Goal: Task Accomplishment & Management: Complete application form

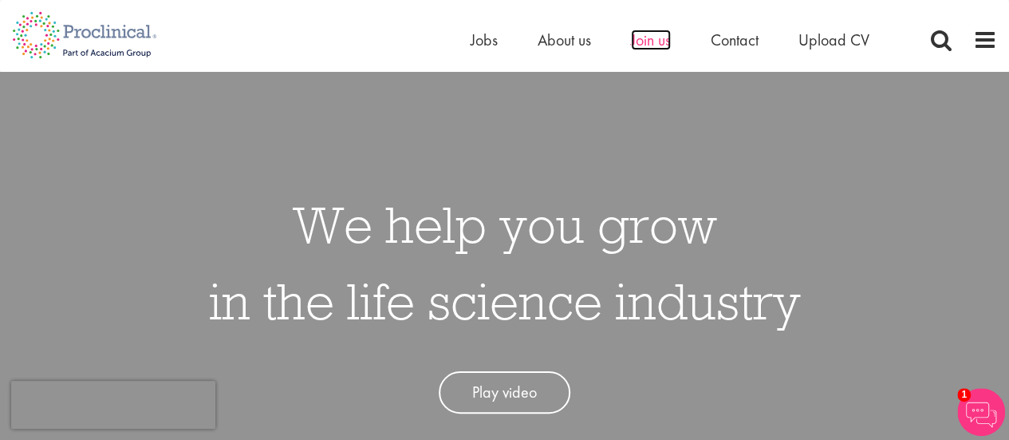
click at [647, 43] on span "Join us" at bounding box center [651, 40] width 40 height 21
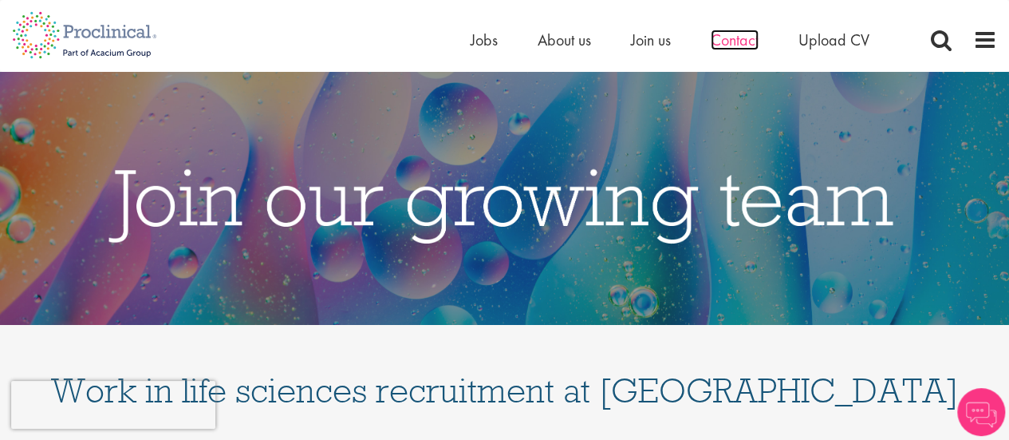
click at [732, 34] on span "Contact" at bounding box center [735, 40] width 48 height 21
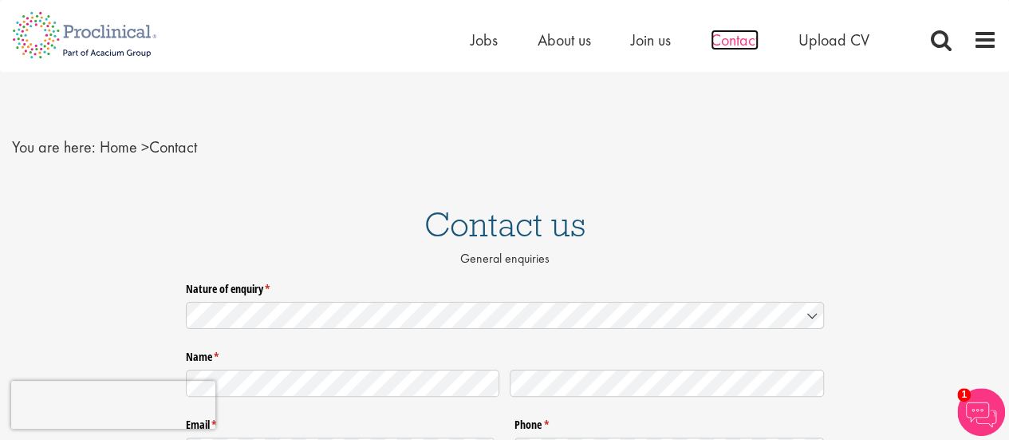
click at [741, 39] on span "Contact" at bounding box center [735, 40] width 48 height 21
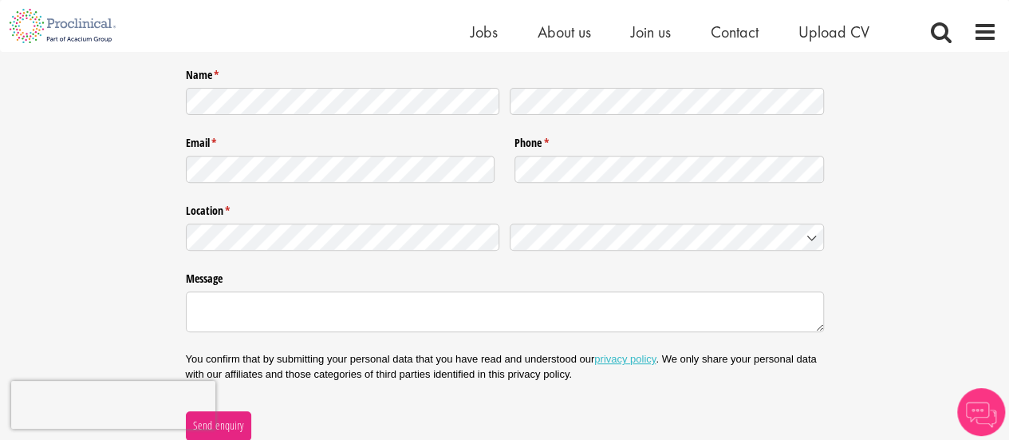
scroll to position [239, 0]
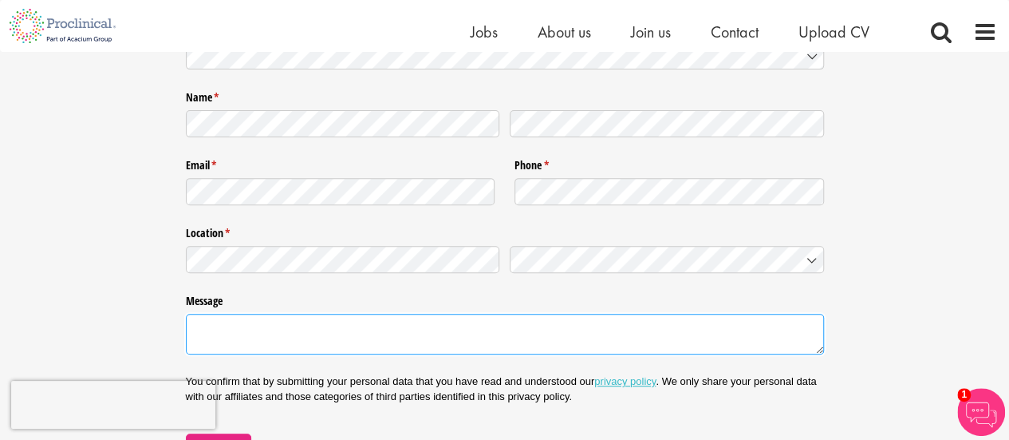
click at [318, 342] on textarea "Message" at bounding box center [505, 334] width 638 height 41
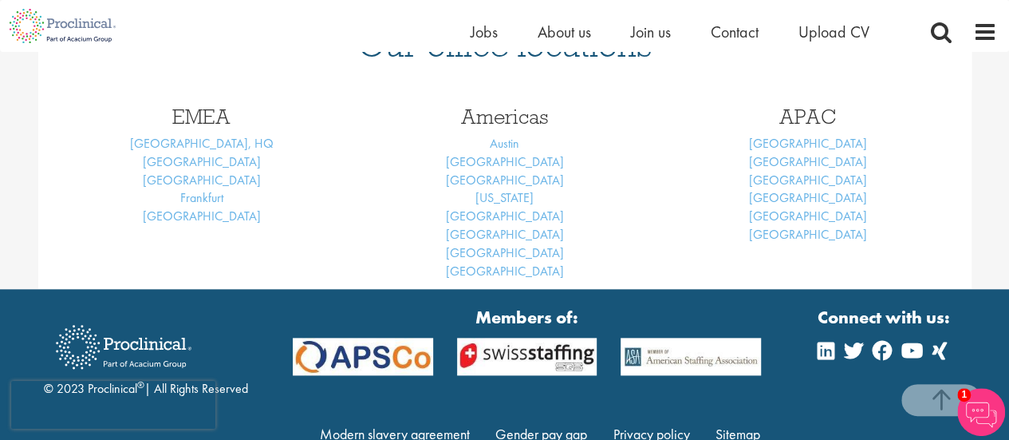
scroll to position [806, 0]
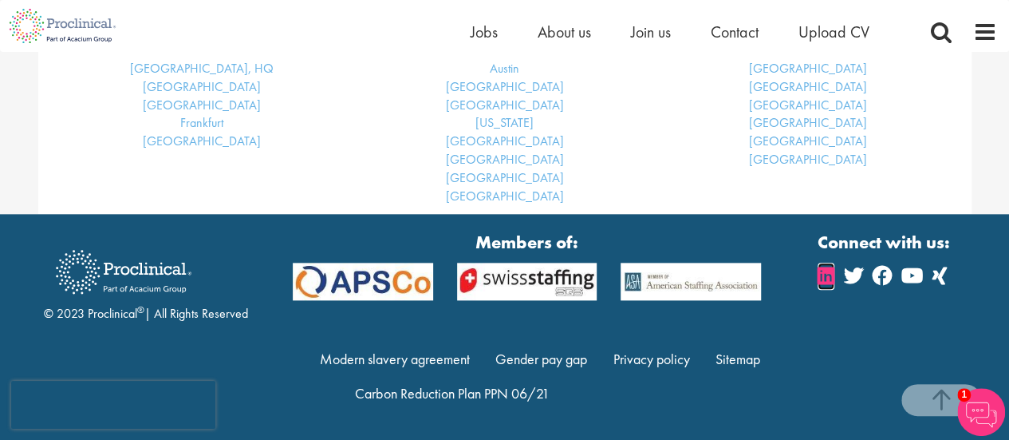
click at [828, 277] on icon at bounding box center [826, 275] width 17 height 19
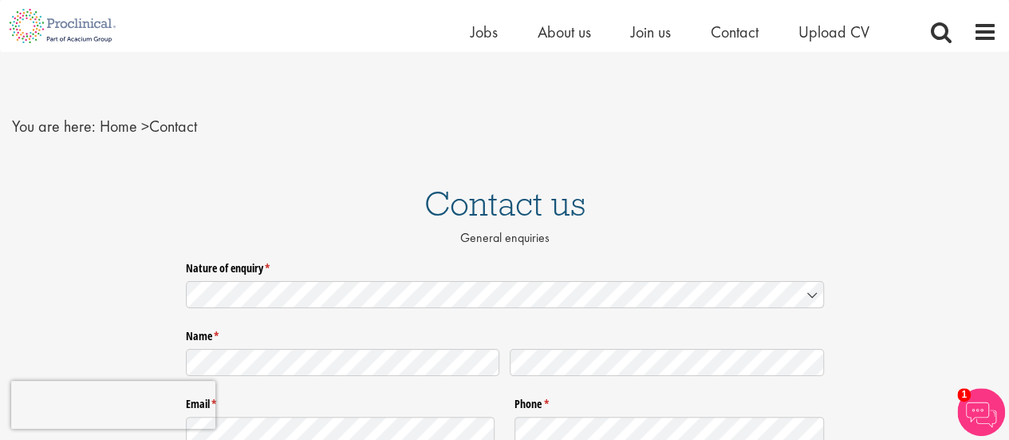
scroll to position [0, 0]
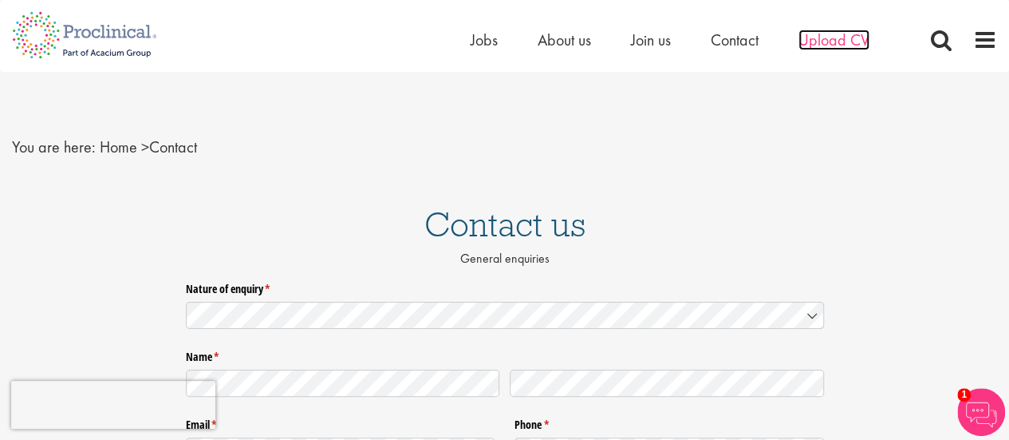
click at [831, 37] on span "Upload CV" at bounding box center [834, 40] width 71 height 21
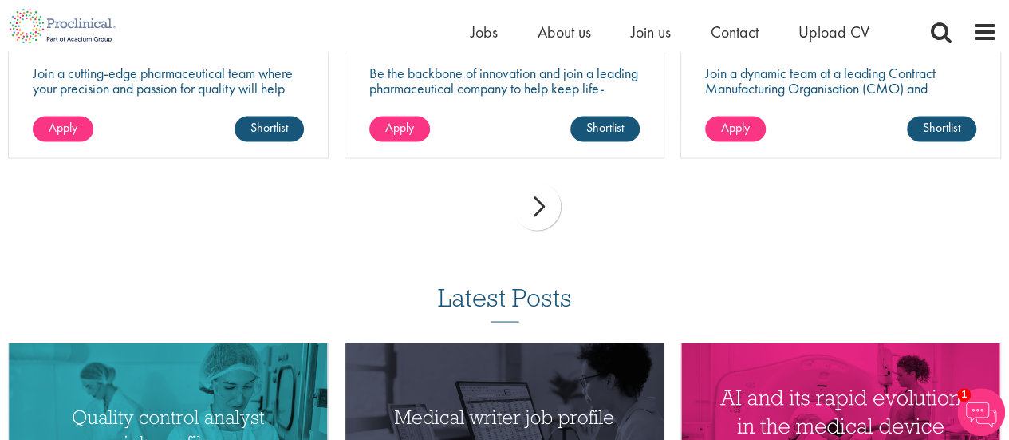
scroll to position [1356, 0]
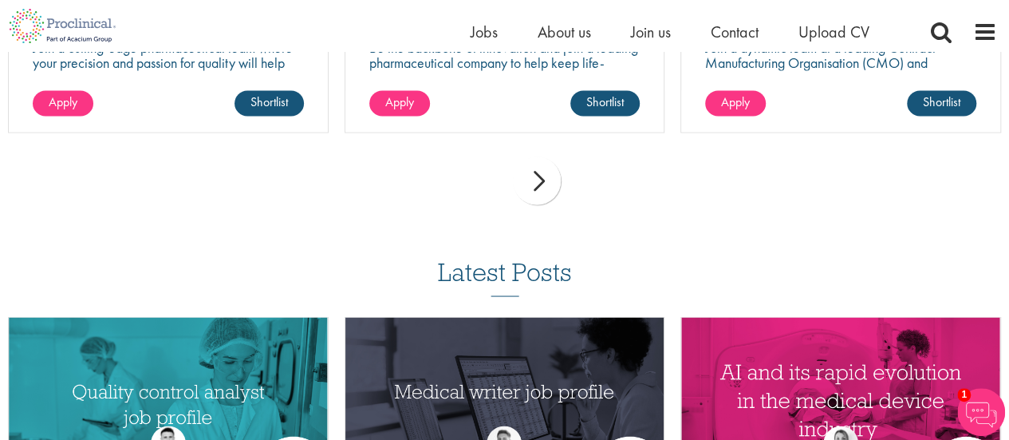
click at [531, 179] on div "next" at bounding box center [537, 180] width 48 height 48
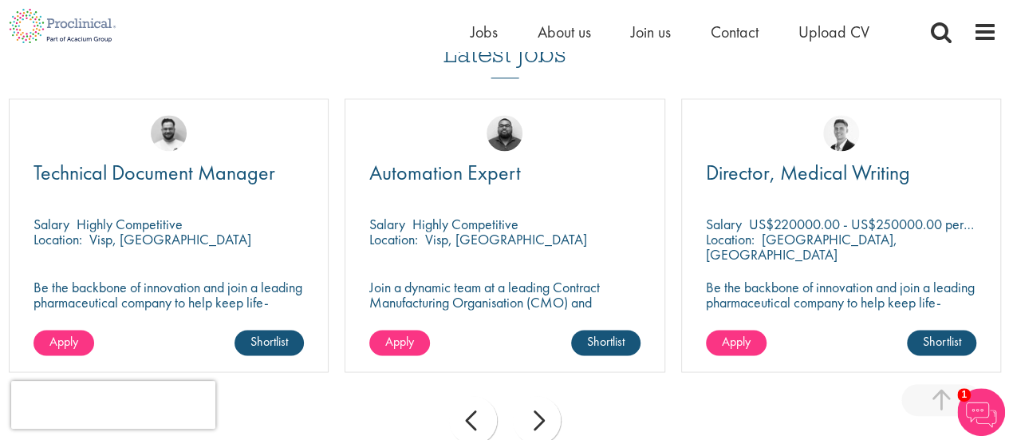
scroll to position [1197, 0]
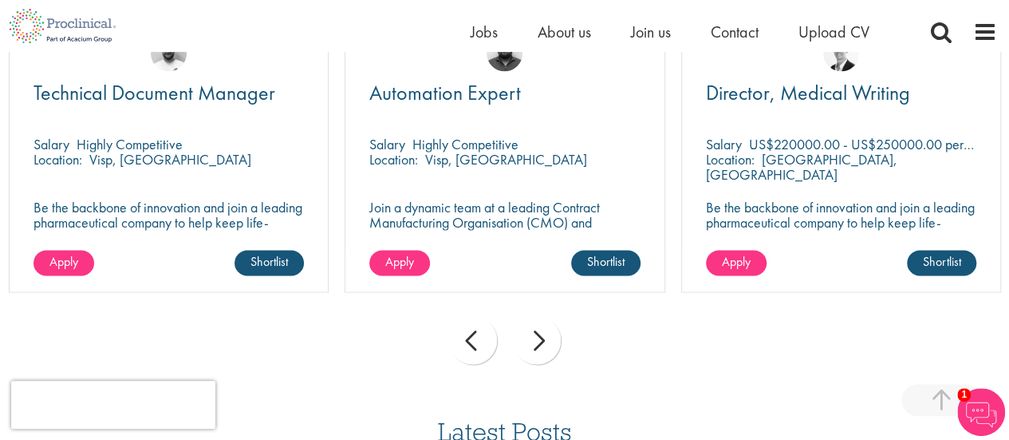
click at [540, 341] on div "next" at bounding box center [537, 340] width 48 height 48
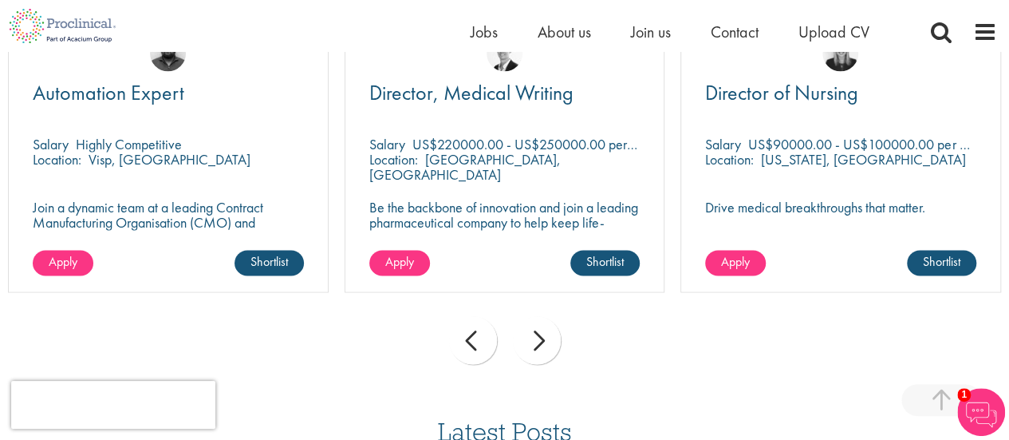
click at [540, 341] on div "next" at bounding box center [537, 340] width 48 height 48
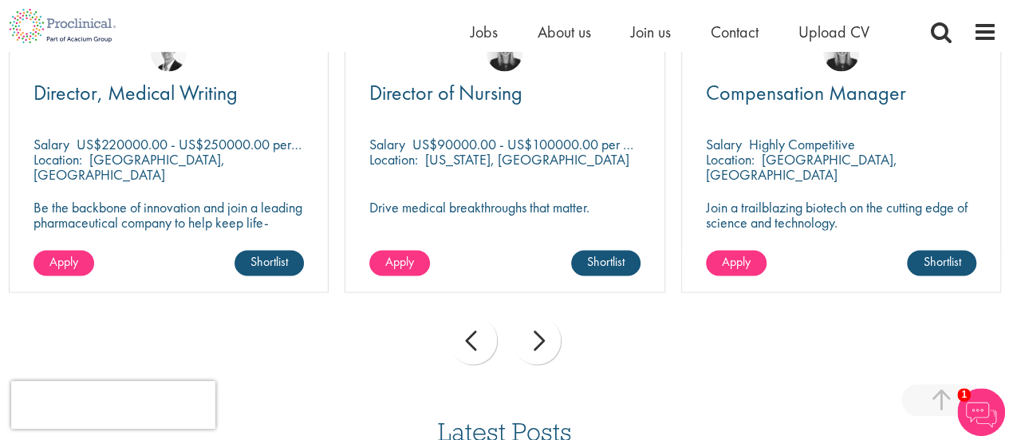
click at [540, 341] on div "next" at bounding box center [537, 340] width 48 height 48
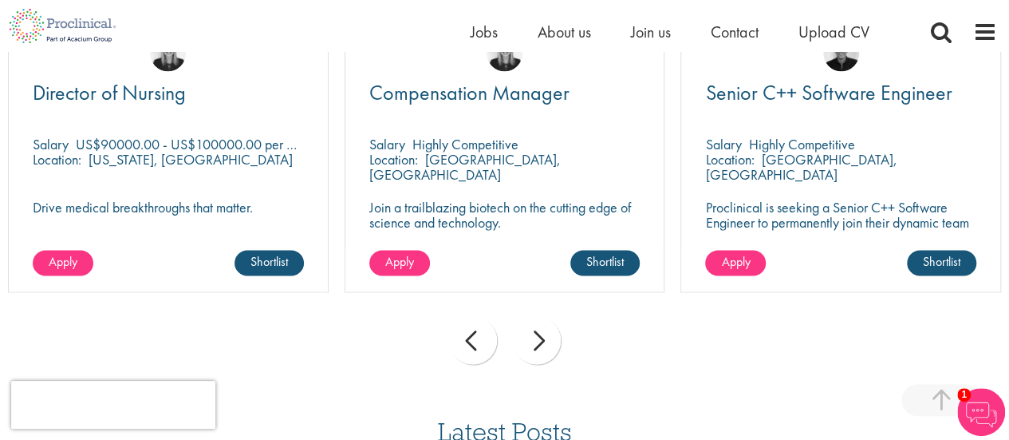
click at [540, 341] on div "next" at bounding box center [537, 340] width 48 height 48
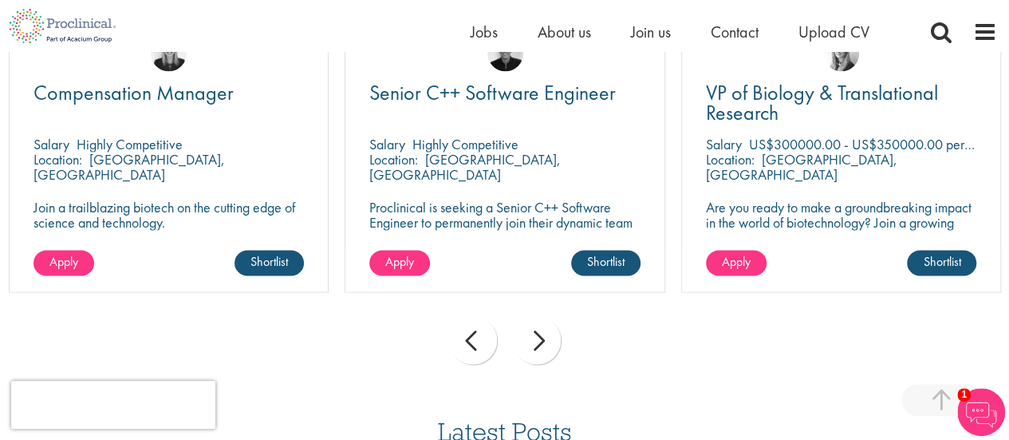
click at [540, 341] on div "next" at bounding box center [537, 340] width 48 height 48
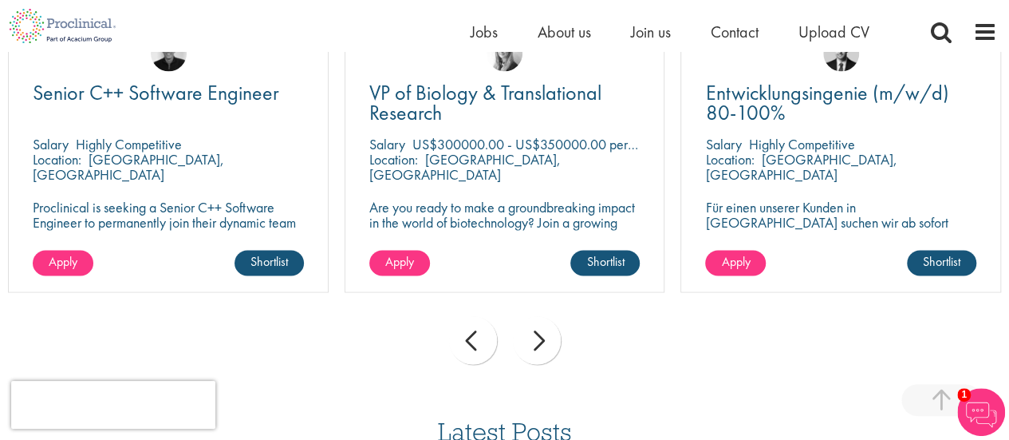
click at [540, 341] on div "next" at bounding box center [537, 340] width 48 height 48
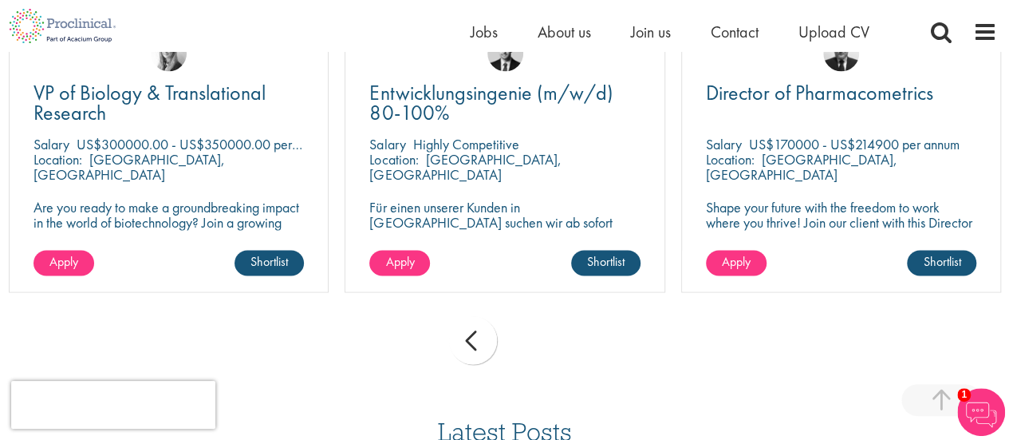
click at [540, 341] on div "prev next" at bounding box center [504, 342] width 1009 height 69
click at [487, 339] on div "prev" at bounding box center [473, 340] width 48 height 48
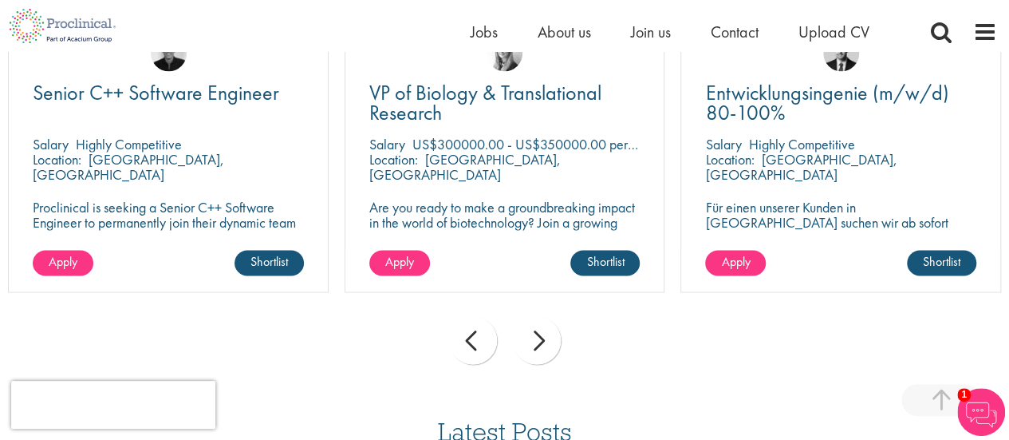
click at [487, 339] on div "prev" at bounding box center [473, 340] width 48 height 48
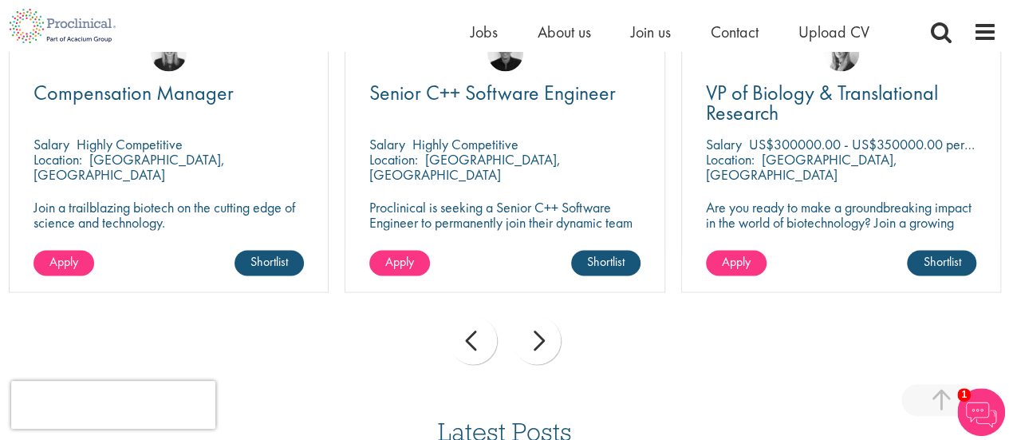
click at [487, 339] on div "prev" at bounding box center [473, 340] width 48 height 48
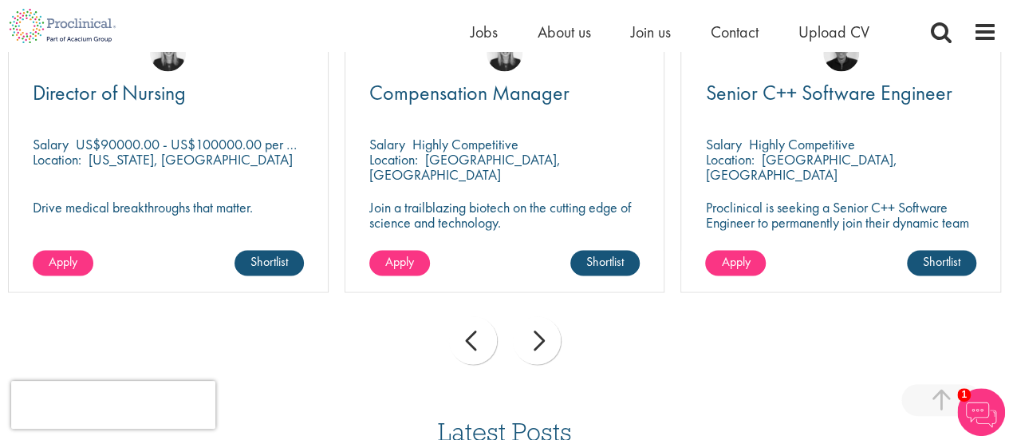
click at [487, 339] on div "prev" at bounding box center [473, 340] width 48 height 48
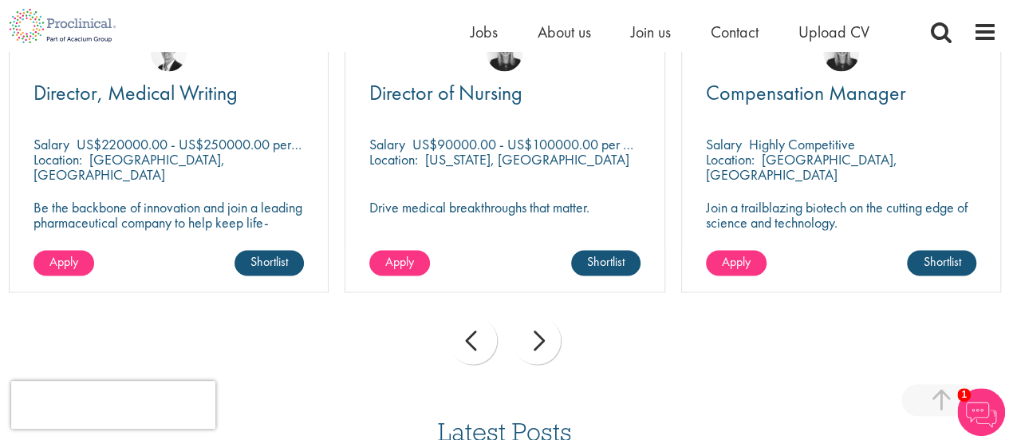
click at [487, 339] on div "prev" at bounding box center [473, 340] width 48 height 48
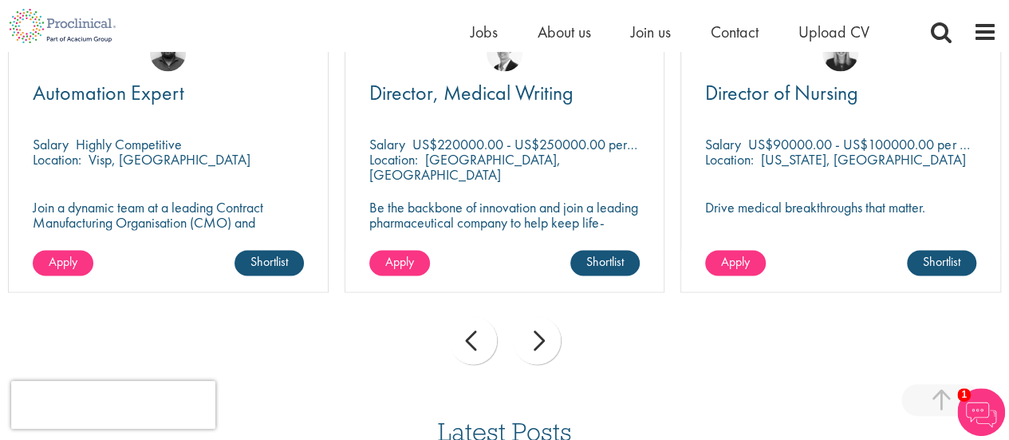
click at [487, 339] on div "prev" at bounding box center [473, 340] width 48 height 48
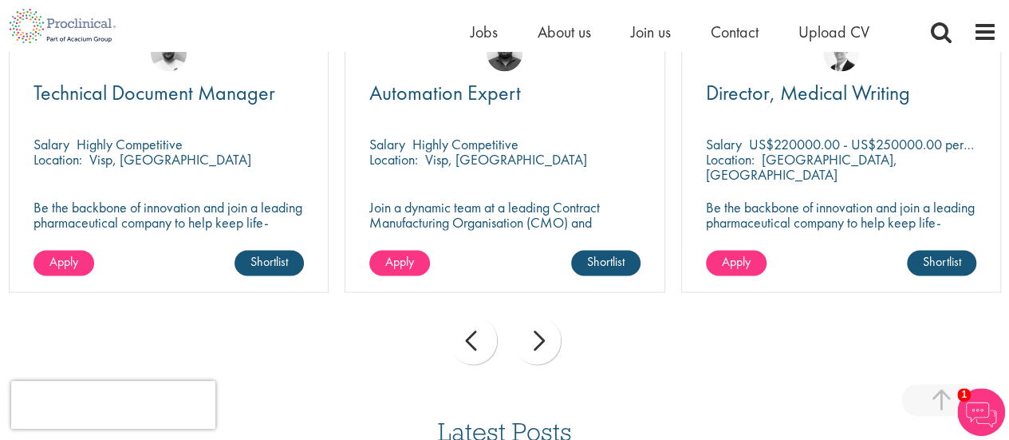
click at [487, 339] on div "prev" at bounding box center [473, 340] width 48 height 48
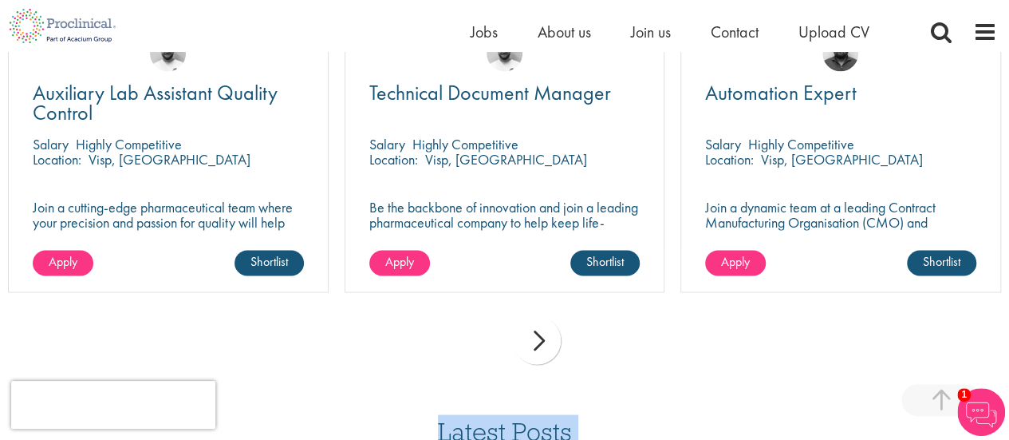
click at [487, 339] on div "prev next" at bounding box center [504, 342] width 1009 height 69
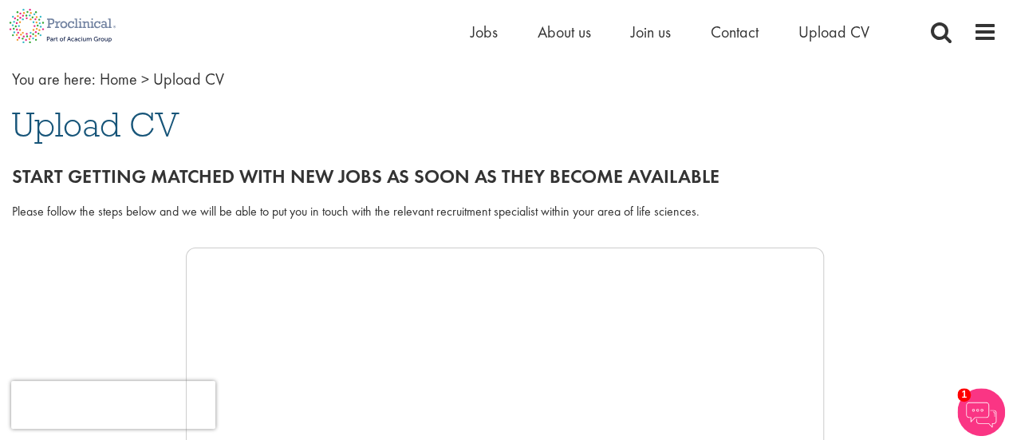
scroll to position [0, 0]
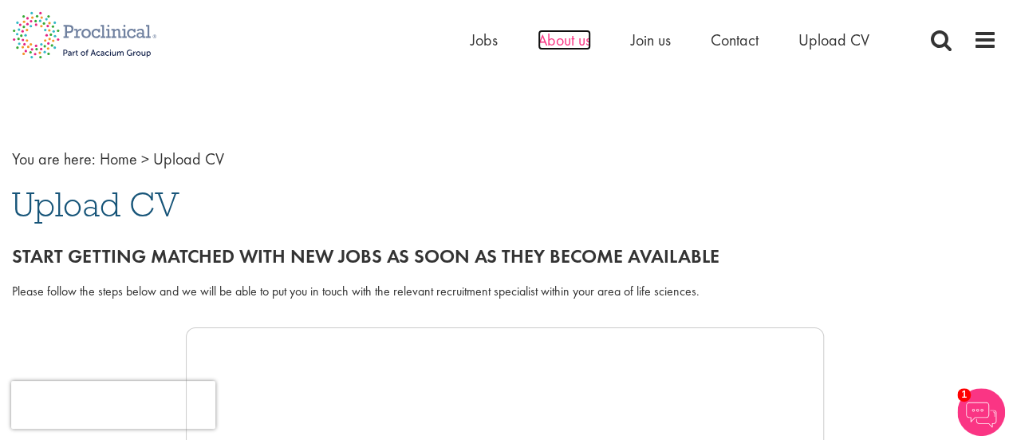
click at [561, 38] on span "About us" at bounding box center [564, 40] width 53 height 21
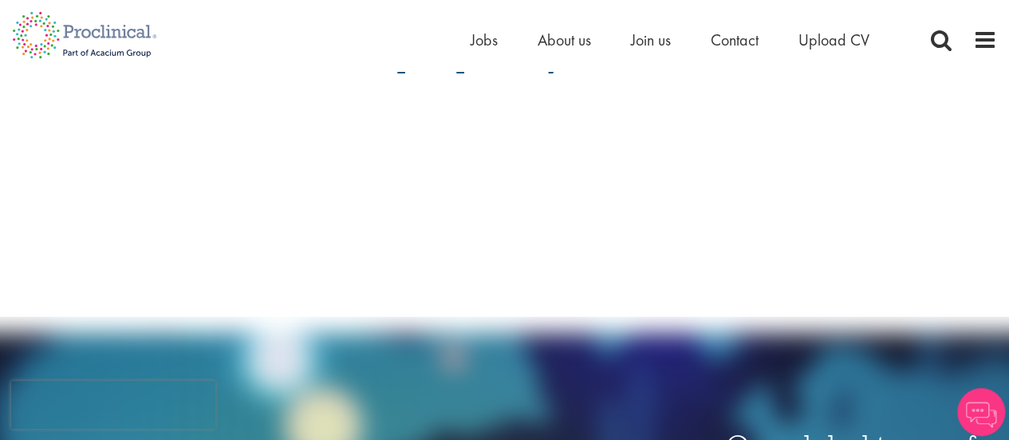
scroll to position [1755, 0]
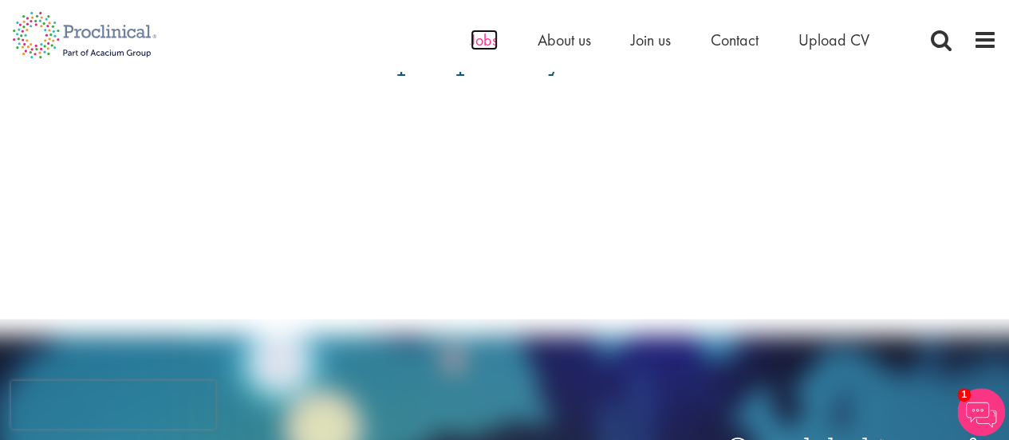
click at [485, 42] on span "Jobs" at bounding box center [484, 40] width 27 height 21
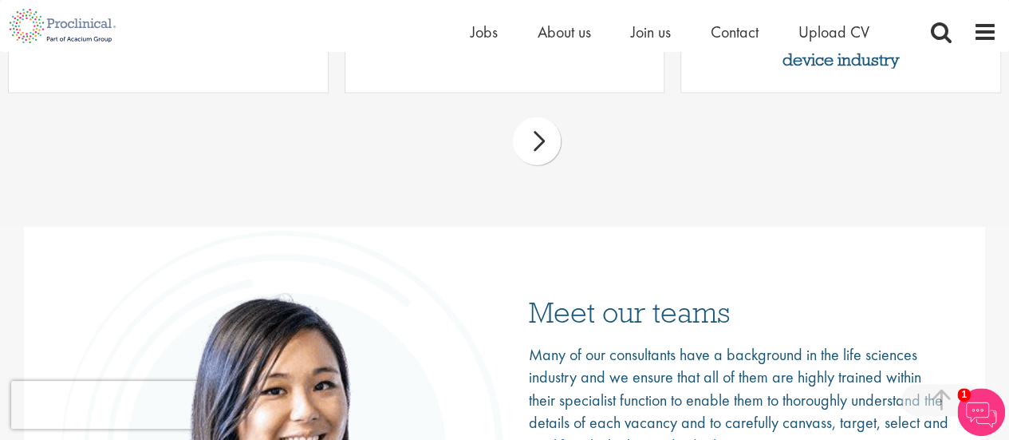
scroll to position [1835, 0]
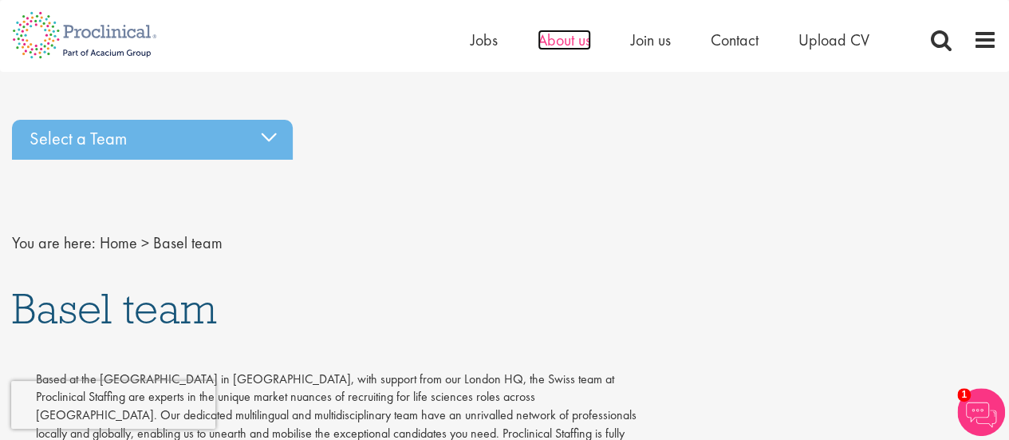
click at [568, 41] on span "About us" at bounding box center [564, 40] width 53 height 21
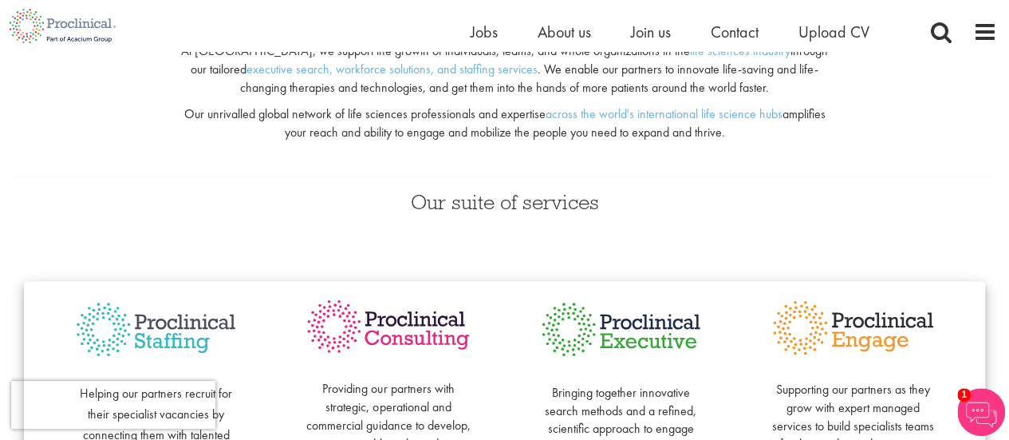
scroll to position [160, 0]
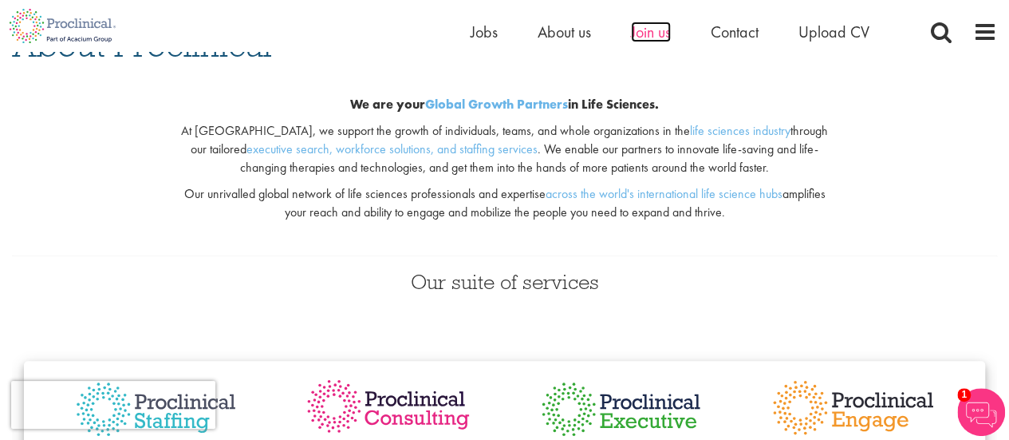
click at [659, 31] on span "Join us" at bounding box center [651, 32] width 40 height 21
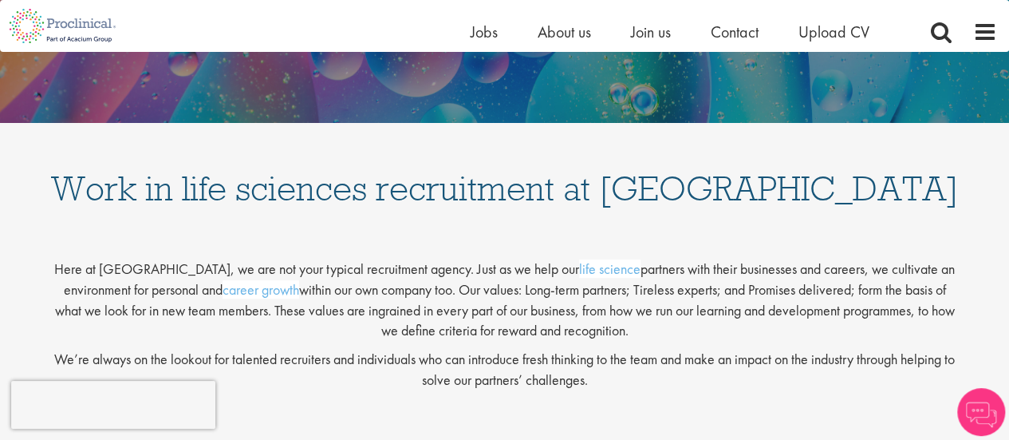
scroll to position [239, 0]
